Goal: Information Seeking & Learning: Learn about a topic

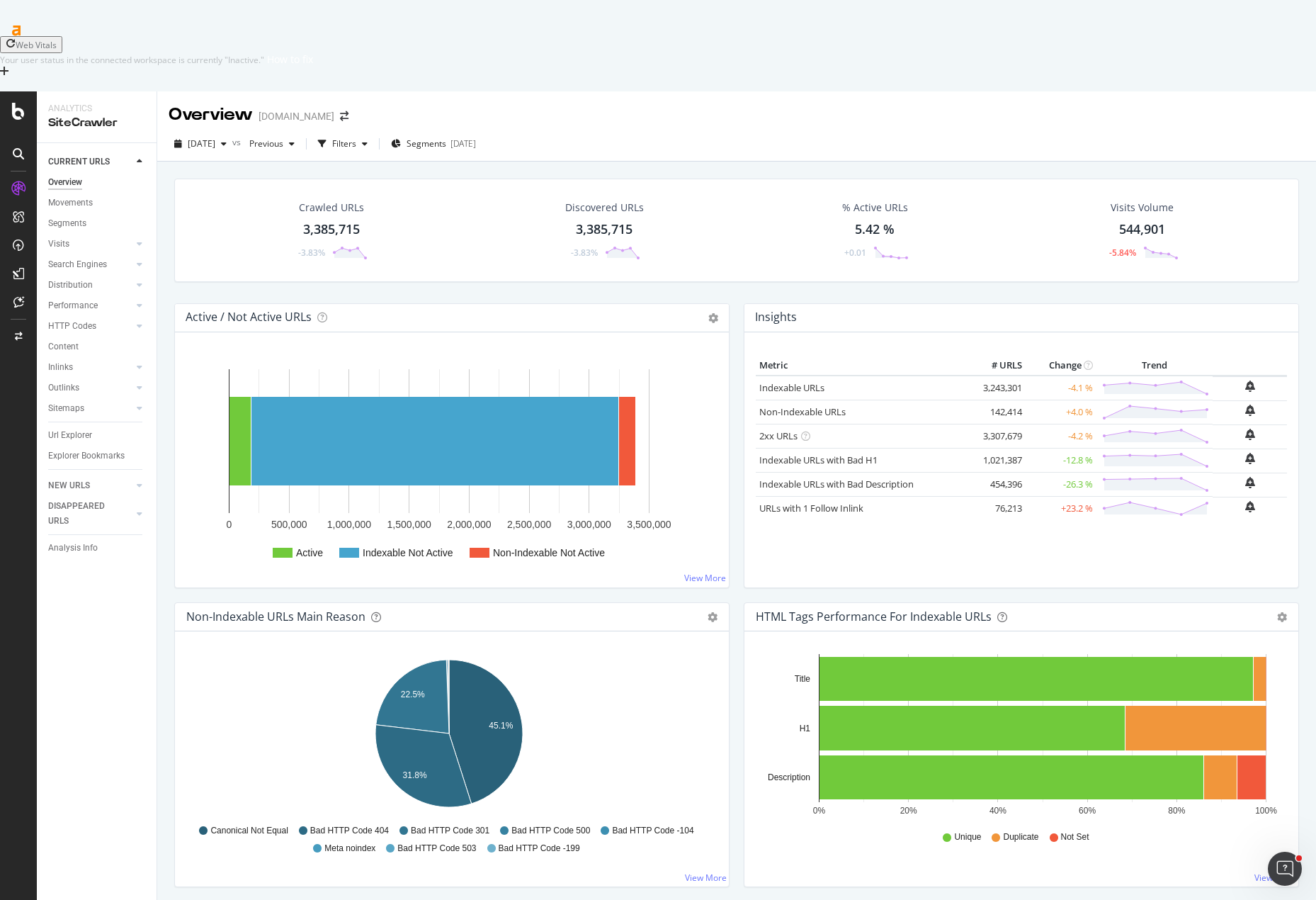
click at [948, 92] on div "Overview [DOMAIN_NAME]" at bounding box center [736, 110] width 1159 height 36
click at [715, 92] on div "Overview [DOMAIN_NAME]" at bounding box center [736, 110] width 1159 height 36
click at [719, 92] on div "Overview [DOMAIN_NAME]" at bounding box center [736, 110] width 1159 height 36
click at [340, 112] on icon "arrow-right-arrow-left" at bounding box center [344, 116] width 9 height 10
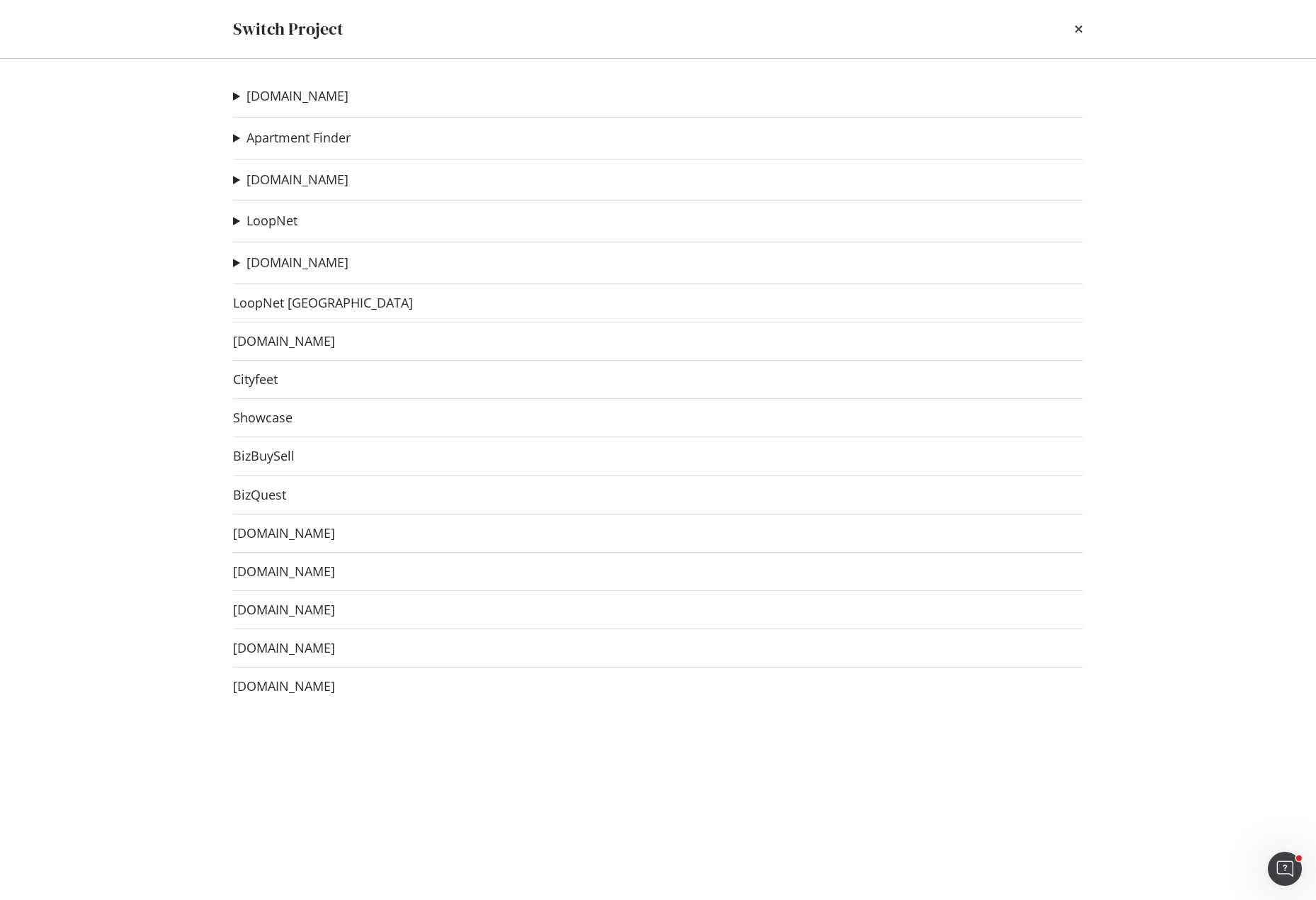
click at [232, 178] on div "[DOMAIN_NAME] Apartments H1 test Ad-Hoc Project [DOMAIN_NAME] State Ad-Hoc Proj…" at bounding box center [658, 480] width 907 height 841
click at [238, 177] on summary "[DOMAIN_NAME]" at bounding box center [290, 180] width 115 height 19
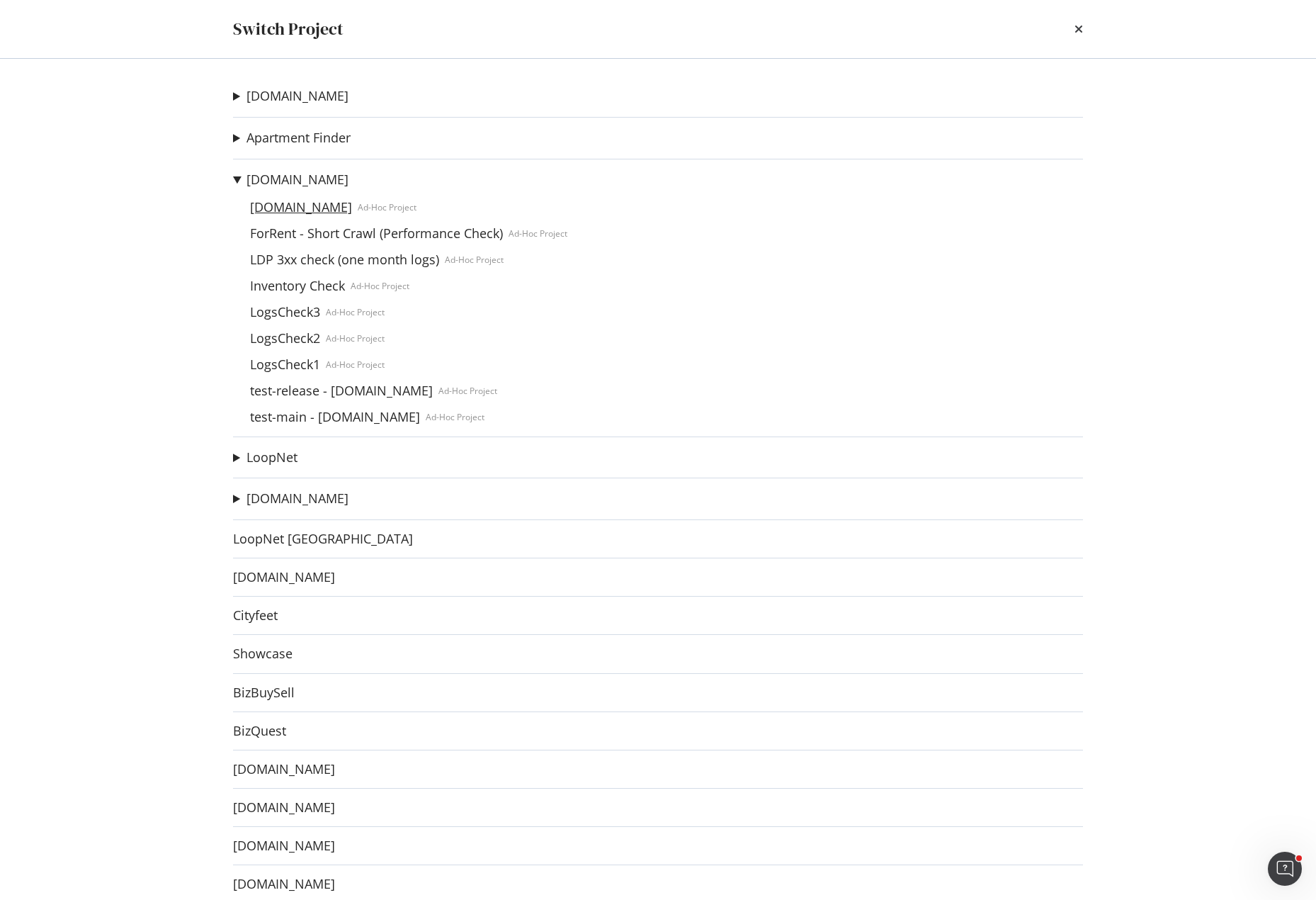
click at [304, 205] on link "[DOMAIN_NAME]" at bounding box center [301, 207] width 113 height 15
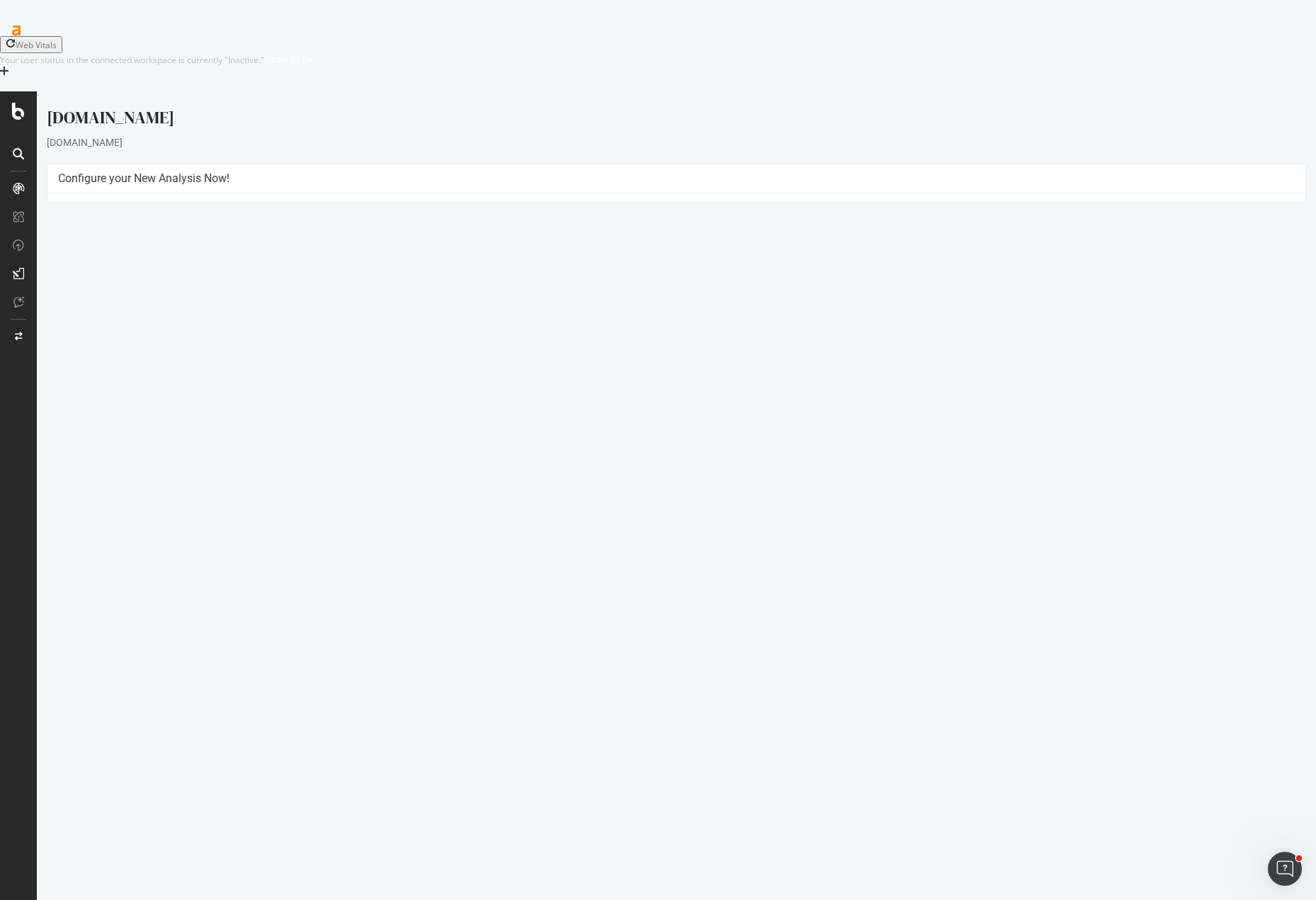
click at [111, 554] on link "[DATE] report" at bounding box center [96, 554] width 54 height 12
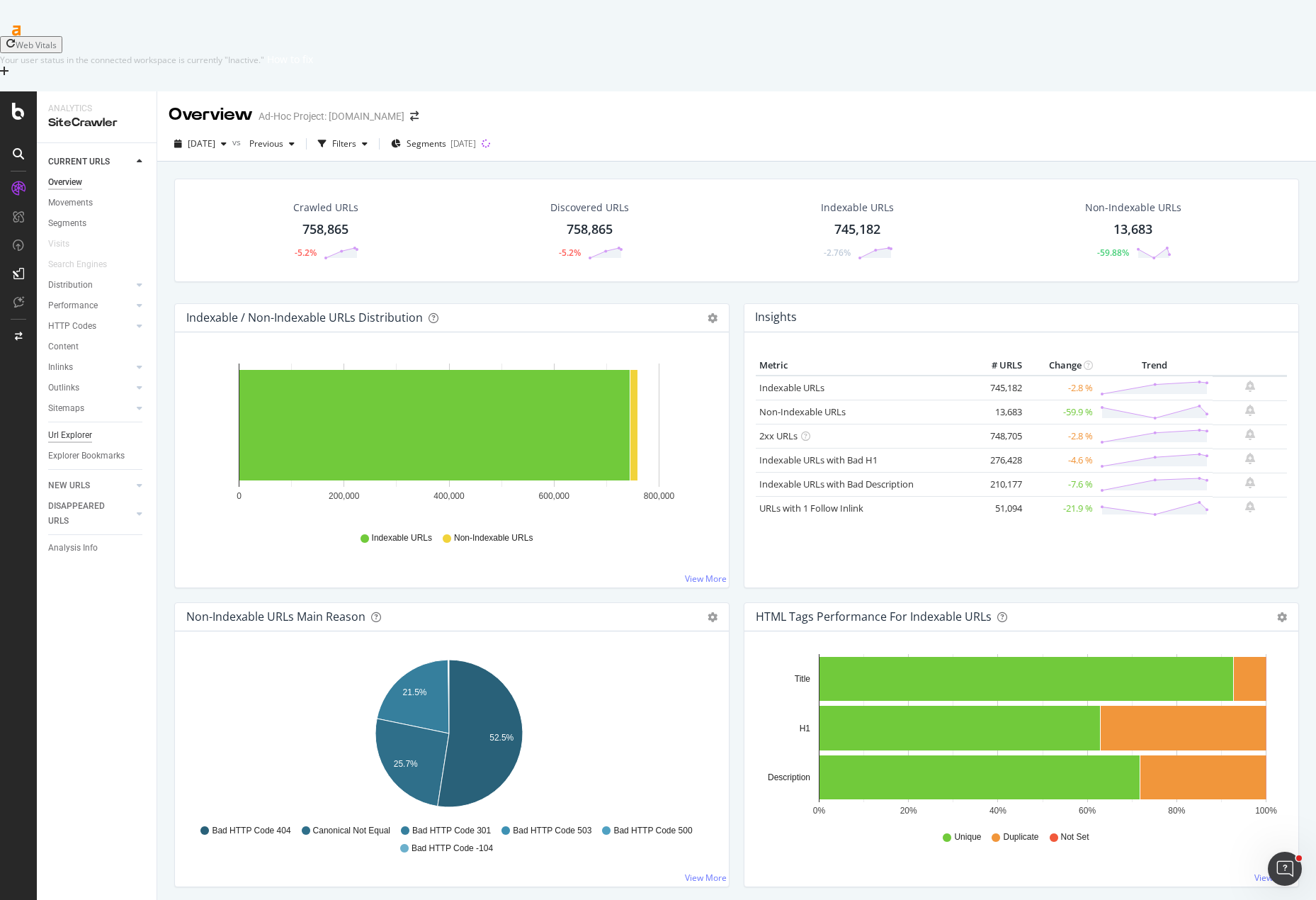
click at [71, 428] on div "Url Explorer" at bounding box center [70, 435] width 44 height 15
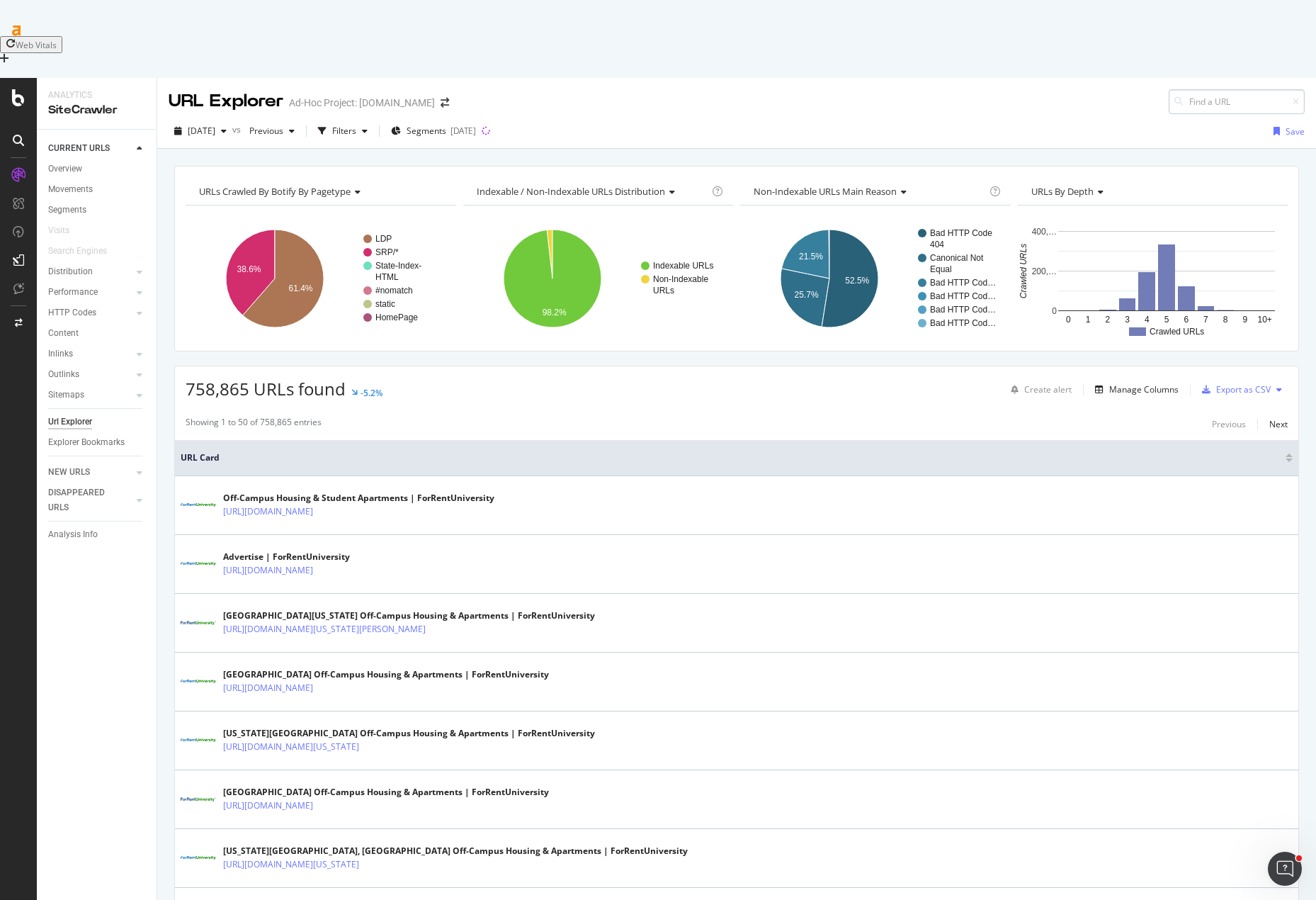
drag, startPoint x: 1206, startPoint y: 37, endPoint x: 1208, endPoint y: 46, distance: 9.2
click at [1206, 78] on div "URL Explorer Ad-Hoc Project: [DOMAIN_NAME]" at bounding box center [736, 96] width 1159 height 37
click at [1208, 89] on input at bounding box center [1237, 101] width 136 height 25
paste input "[URL][DOMAIN_NAME]"
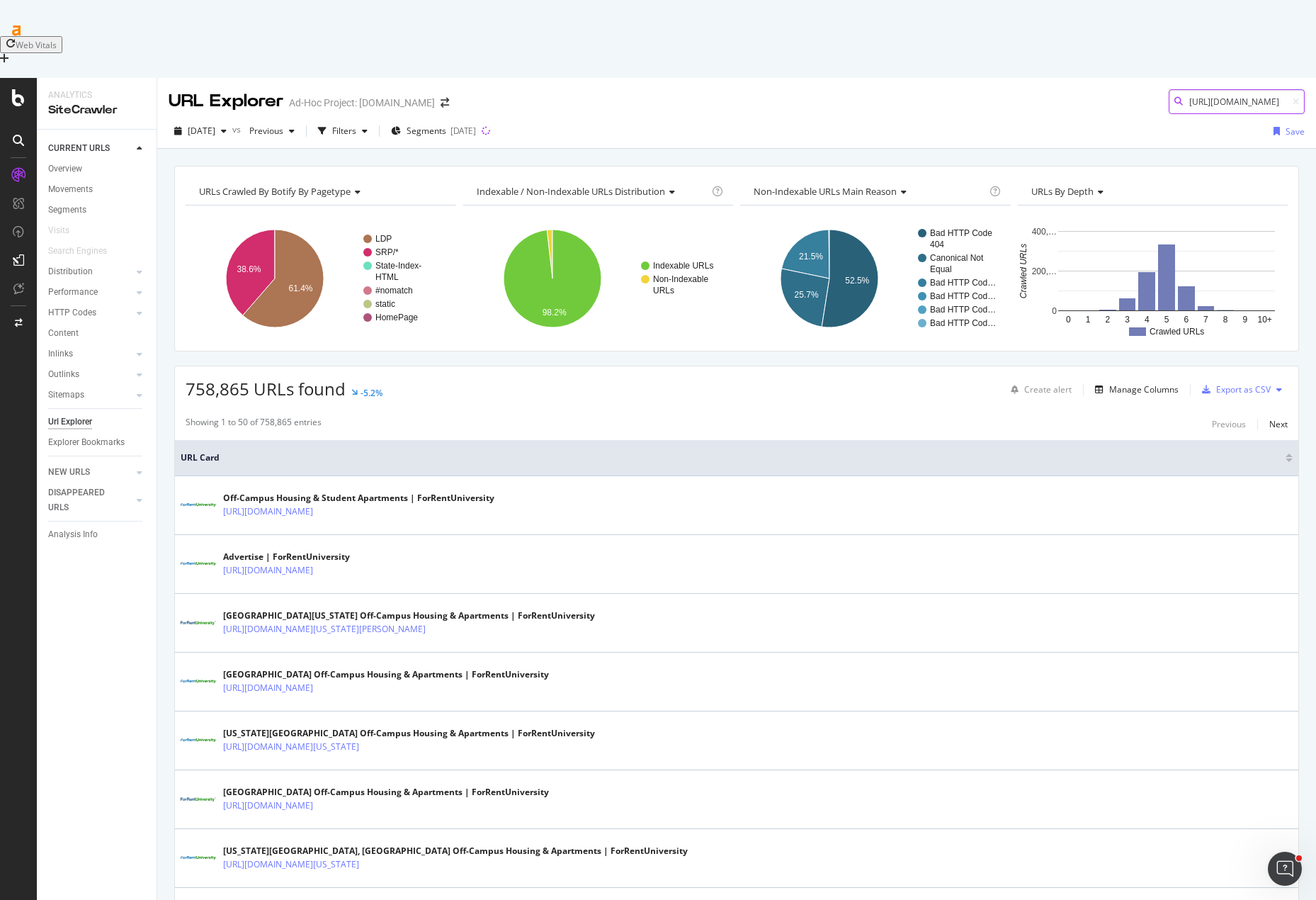
scroll to position [0, 150]
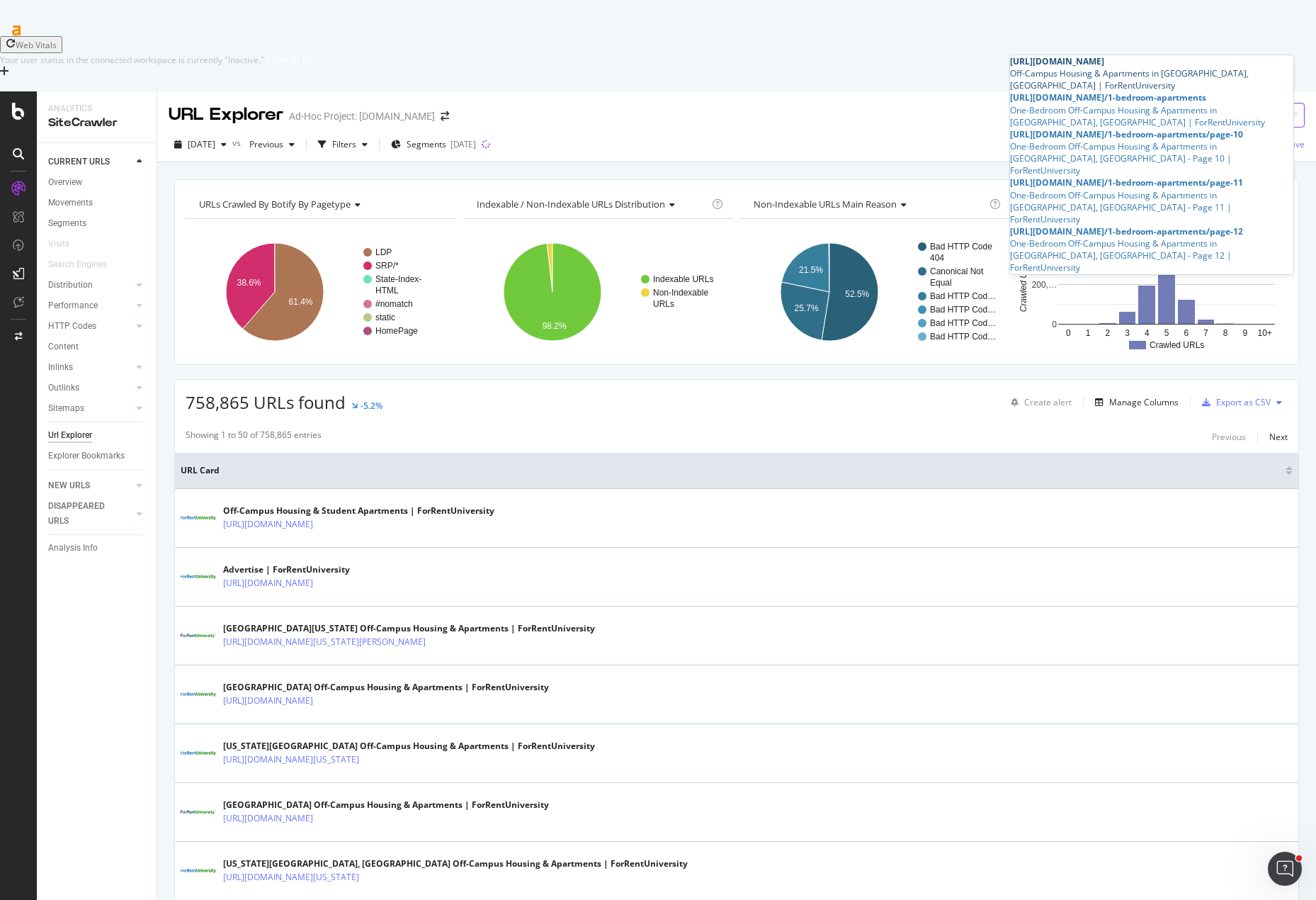
type input "[URL][DOMAIN_NAME]"
click at [1139, 76] on div "Off-Campus Housing & Apartments in [GEOGRAPHIC_DATA], [GEOGRAPHIC_DATA] | ForRe…" at bounding box center [1151, 79] width 283 height 24
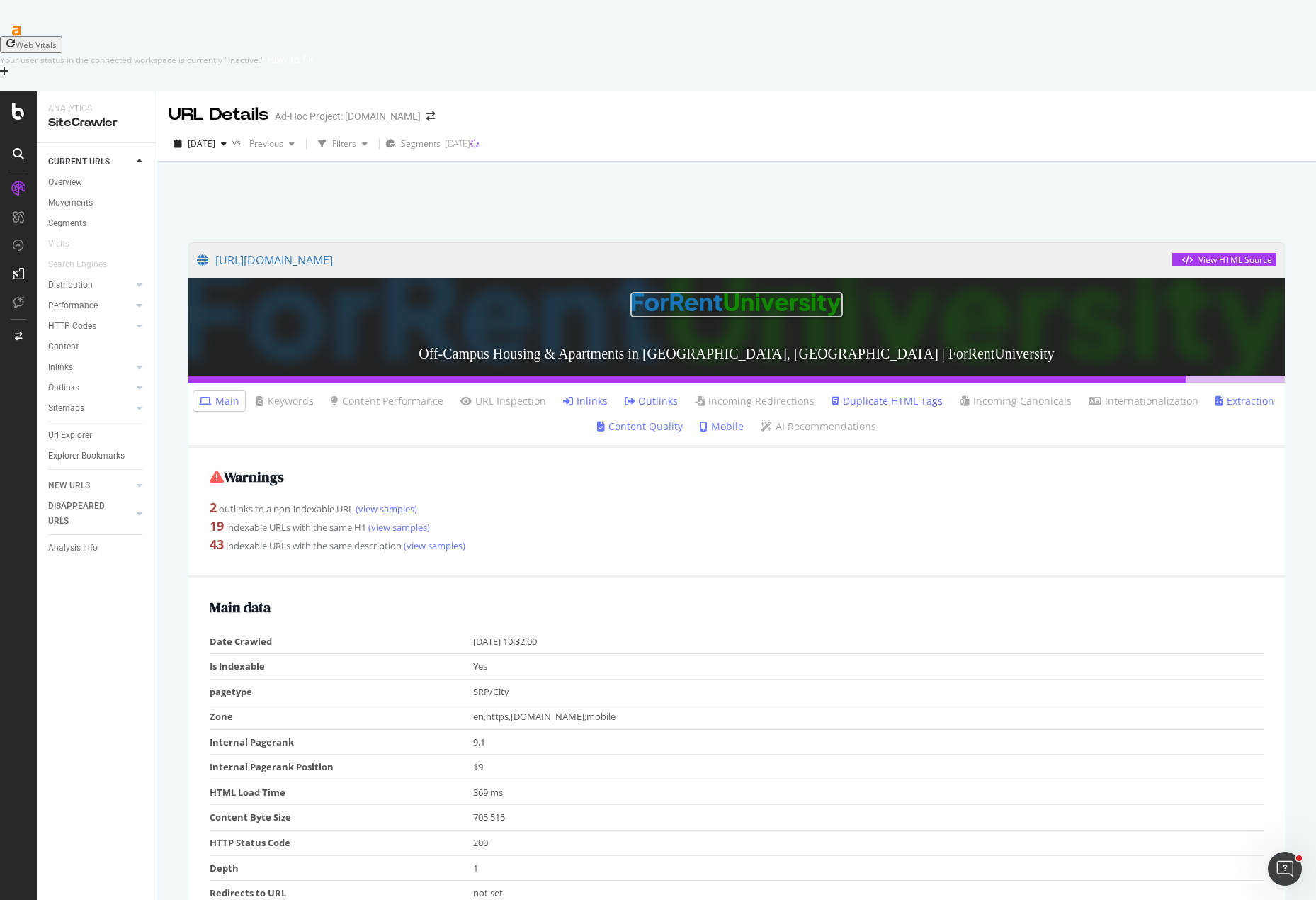
click at [575, 394] on link "Inlinks" at bounding box center [585, 401] width 44 height 14
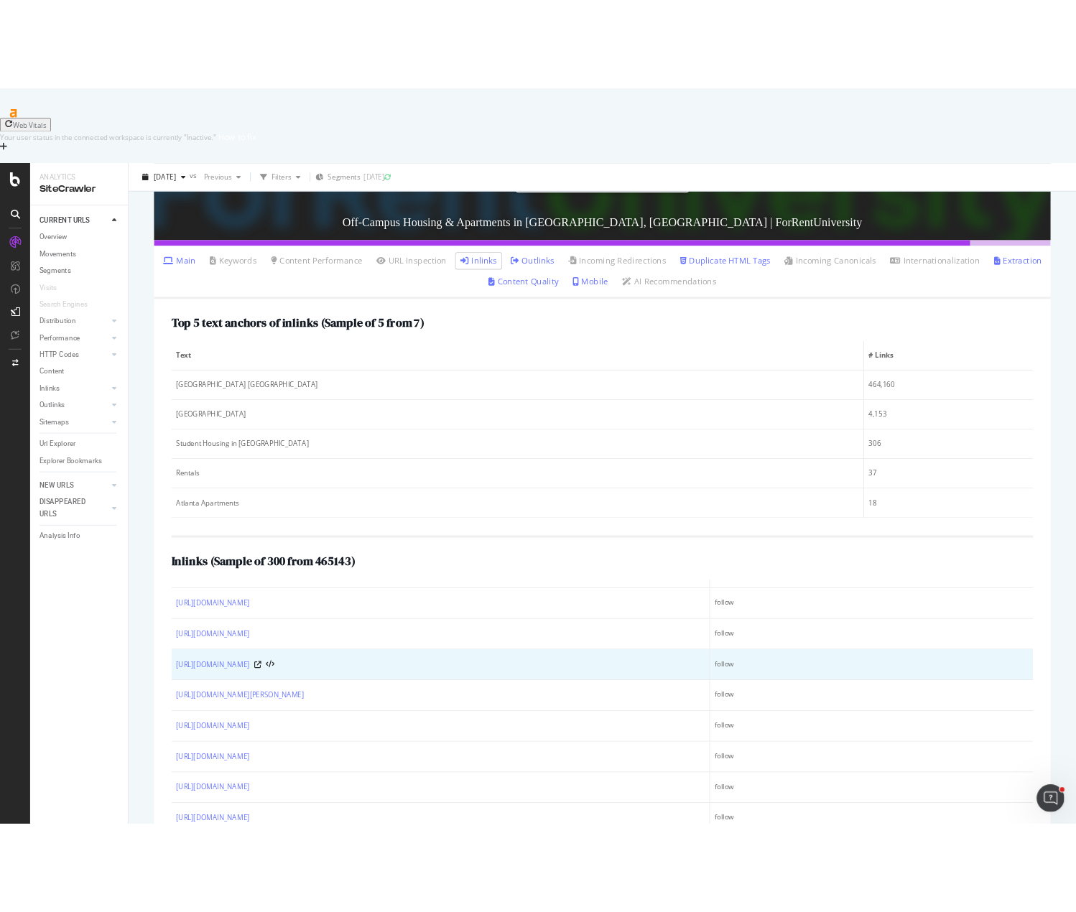
scroll to position [1508, 0]
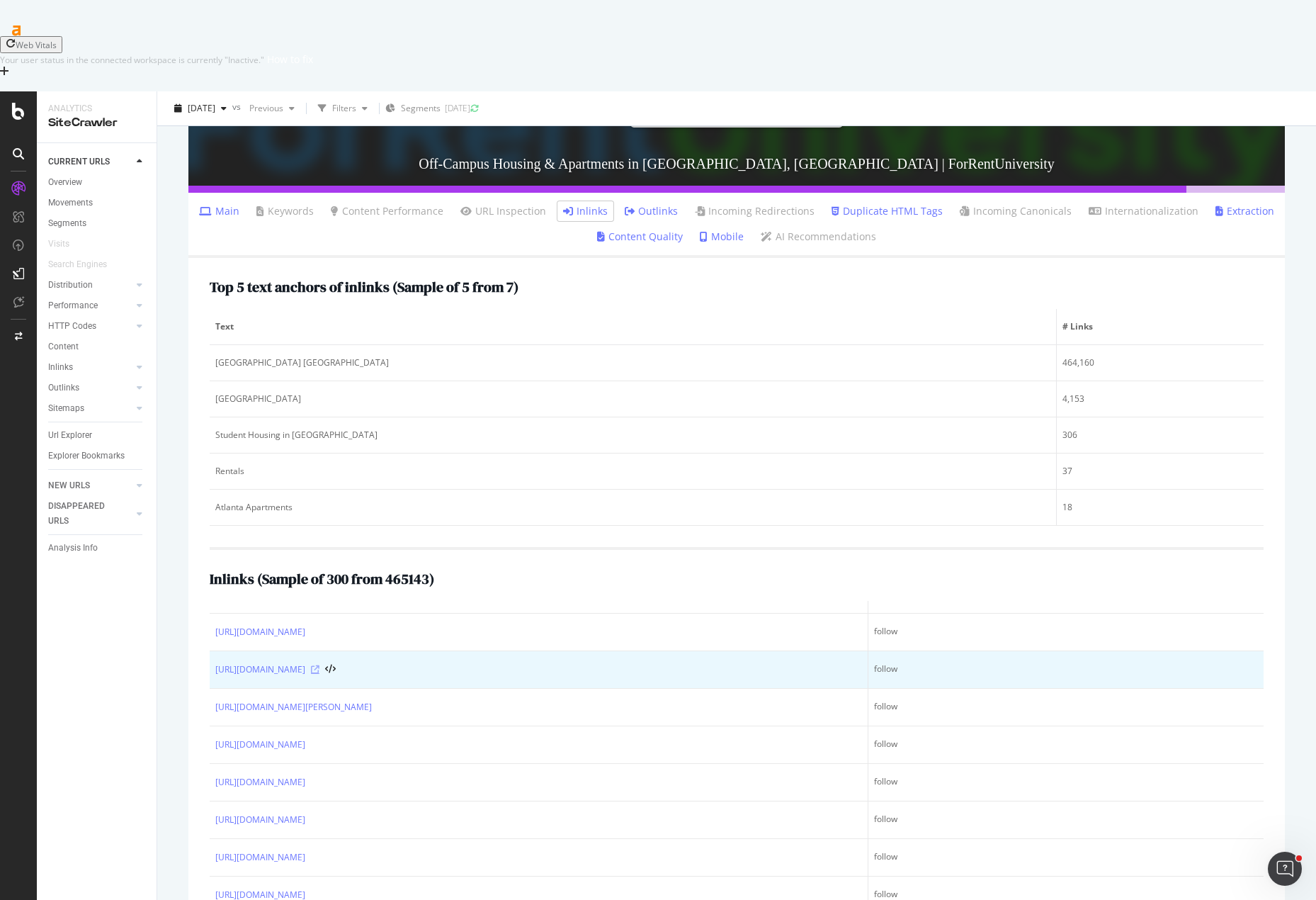
click at [320, 665] on icon at bounding box center [315, 669] width 9 height 9
